Goal: Use online tool/utility: Use online tool/utility

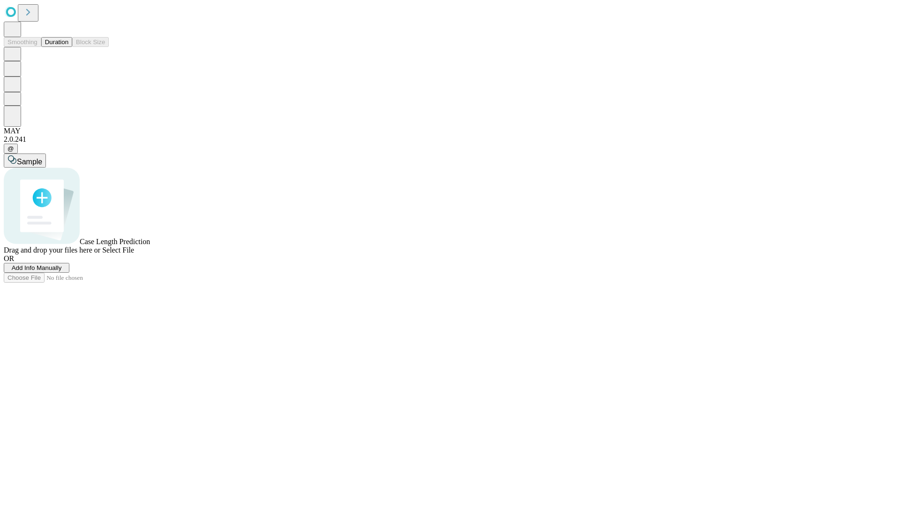
click at [68, 47] on button "Duration" at bounding box center [56, 42] width 31 height 10
click at [62, 271] on span "Add Info Manually" at bounding box center [37, 267] width 50 height 7
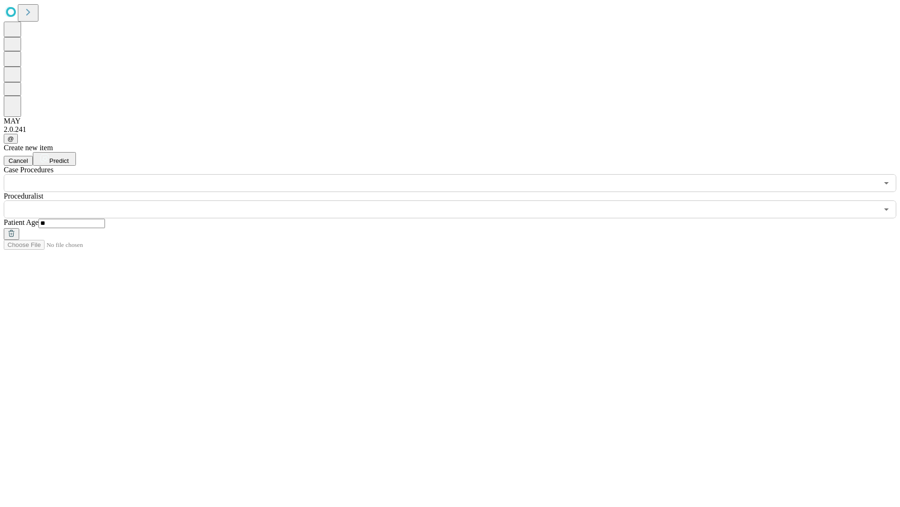
type input "**"
click at [457, 200] on input "text" at bounding box center [441, 209] width 875 height 18
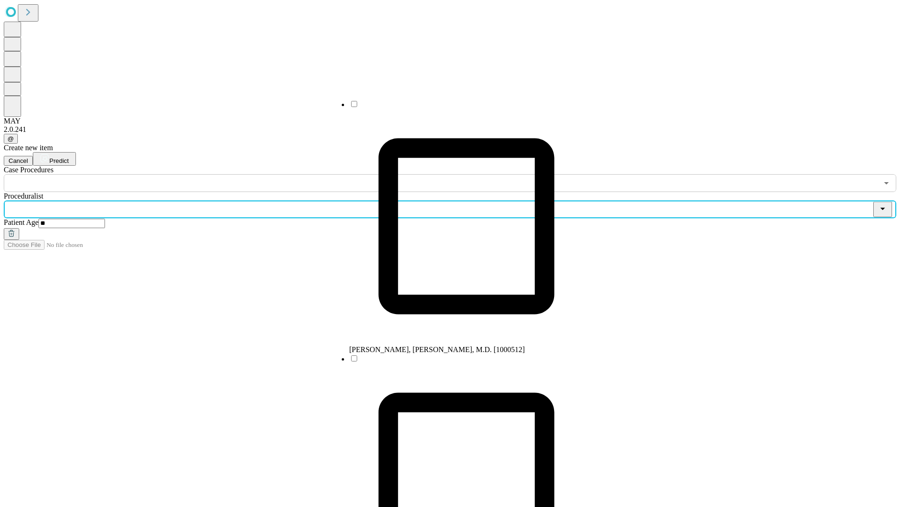
click at [457, 107] on li "[PERSON_NAME], [PERSON_NAME], M.D. [1000512]" at bounding box center [466, 226] width 234 height 254
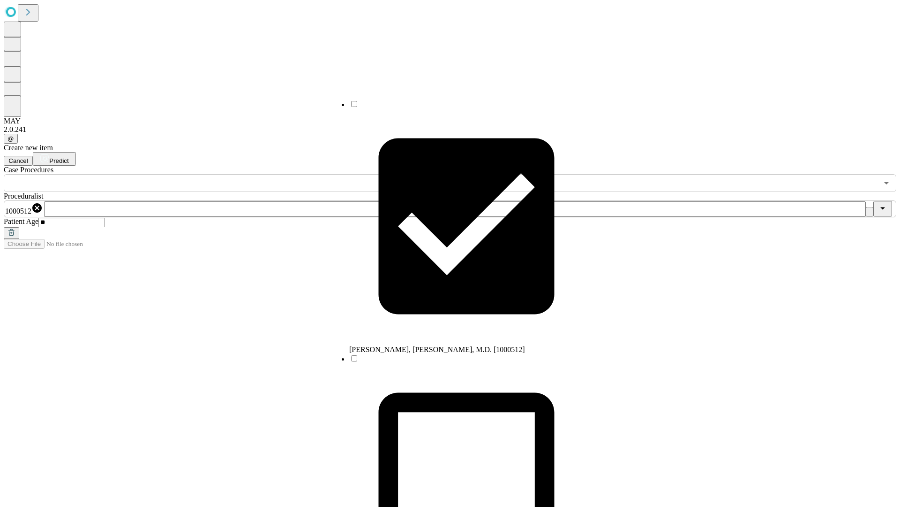
click at [197, 174] on input "text" at bounding box center [441, 183] width 875 height 18
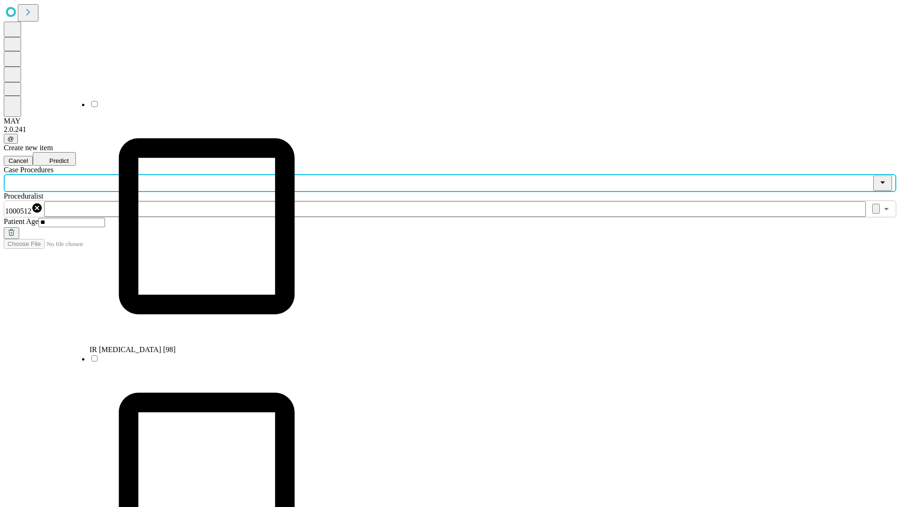
click at [197, 107] on li "IR [MEDICAL_DATA] [98]" at bounding box center [207, 226] width 234 height 254
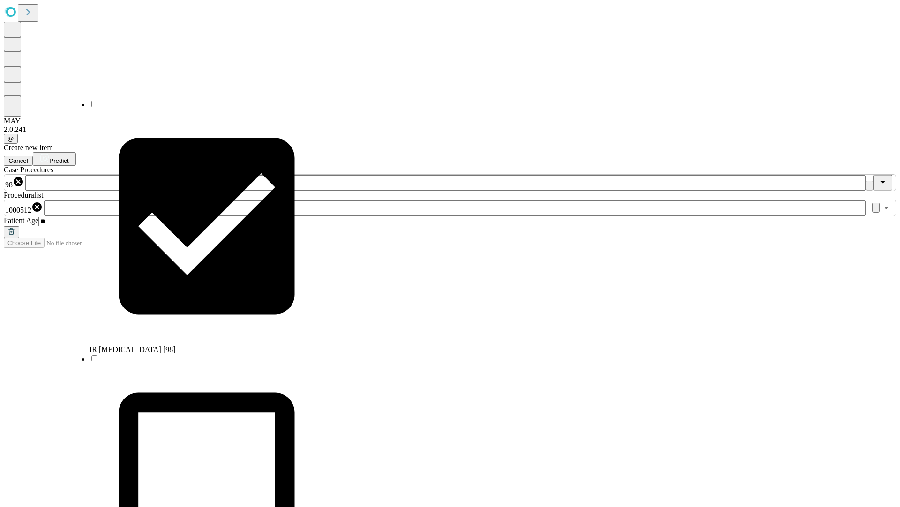
click at [68, 157] on span "Predict" at bounding box center [58, 160] width 19 height 7
